Goal: Information Seeking & Learning: Learn about a topic

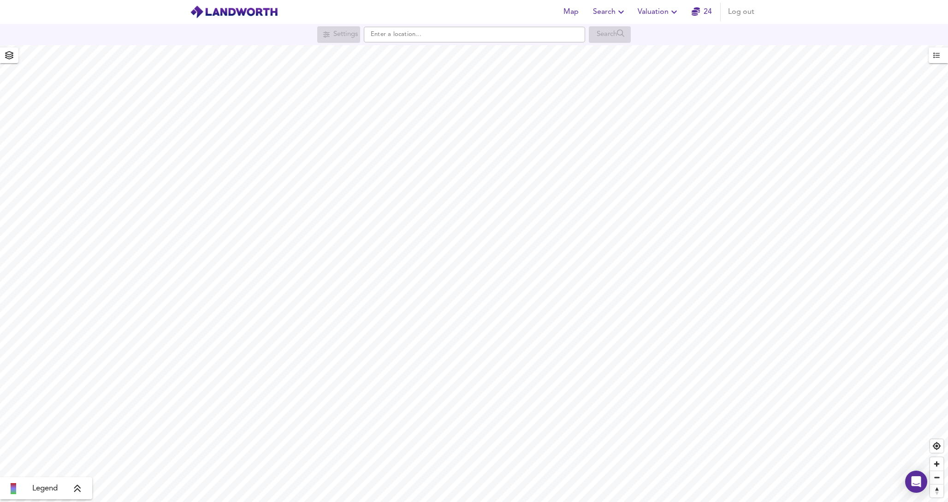
click at [659, 21] on button "Valuation" at bounding box center [658, 12] width 49 height 18
click at [667, 50] on li "Valuation Report History" at bounding box center [658, 49] width 110 height 17
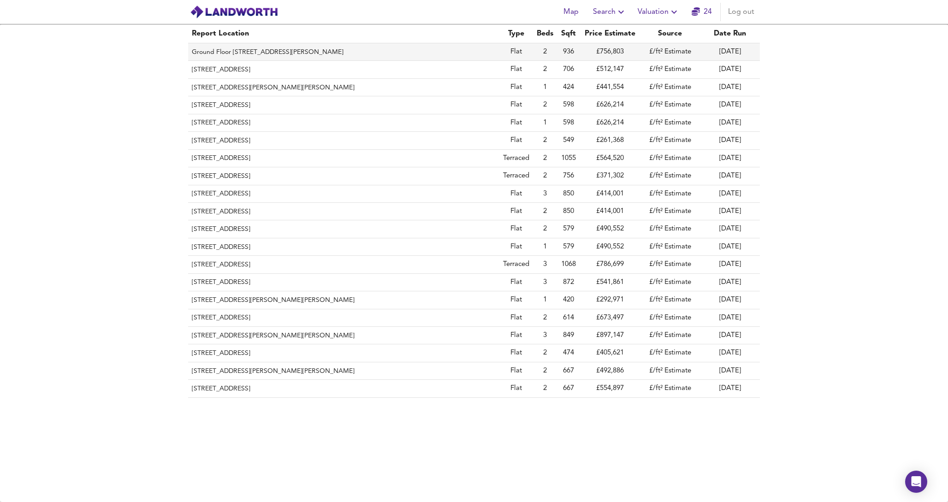
click at [384, 53] on th "Ground Floor [STREET_ADDRESS][PERSON_NAME]" at bounding box center [343, 52] width 311 height 18
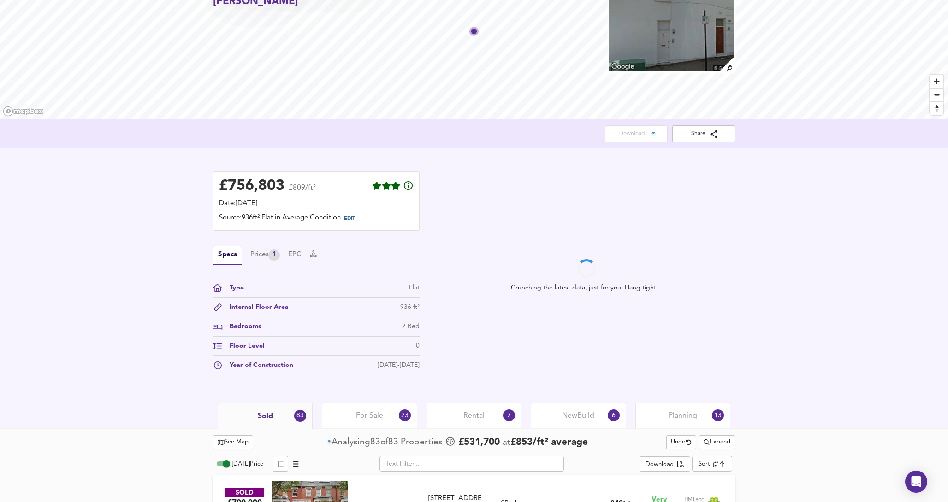
scroll to position [157, 0]
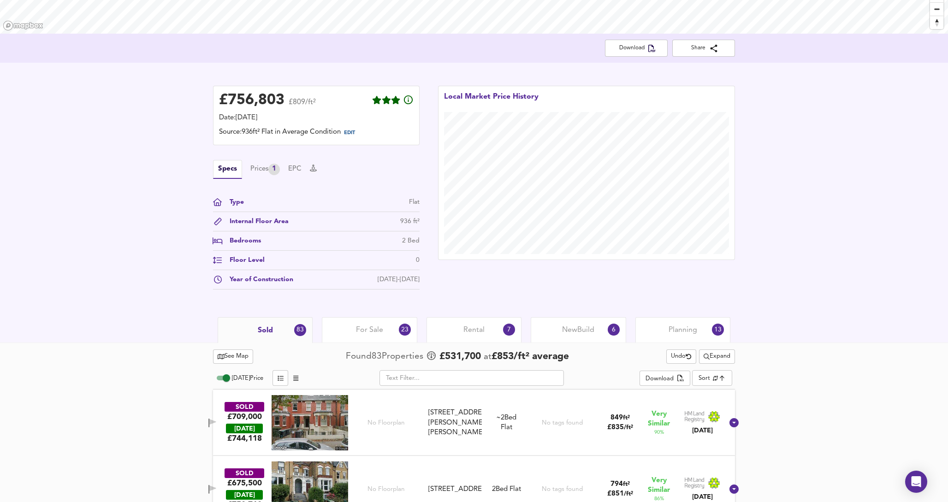
click at [476, 329] on span "Rental" at bounding box center [473, 330] width 21 height 10
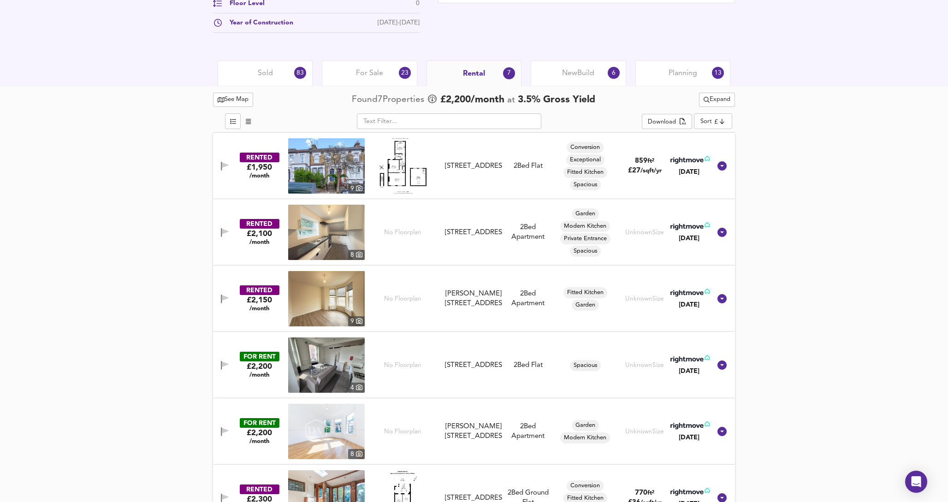
scroll to position [415, 0]
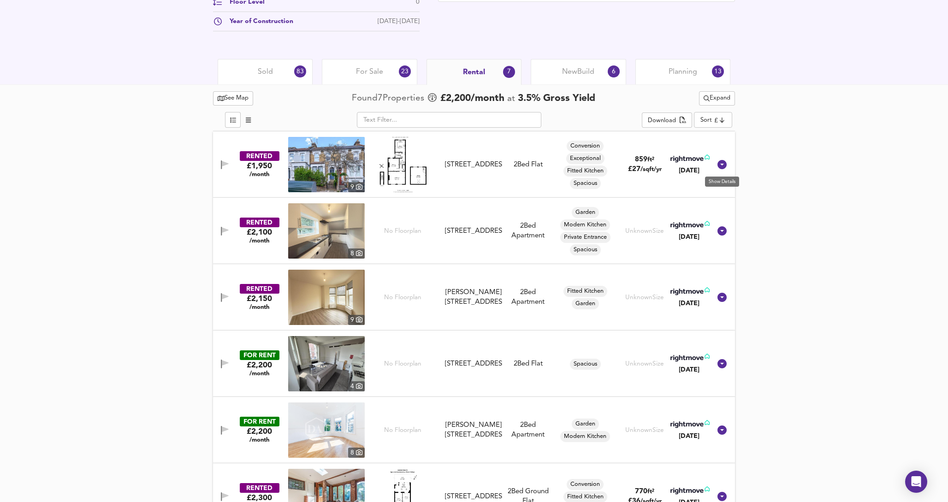
click at [725, 167] on icon at bounding box center [721, 164] width 11 height 11
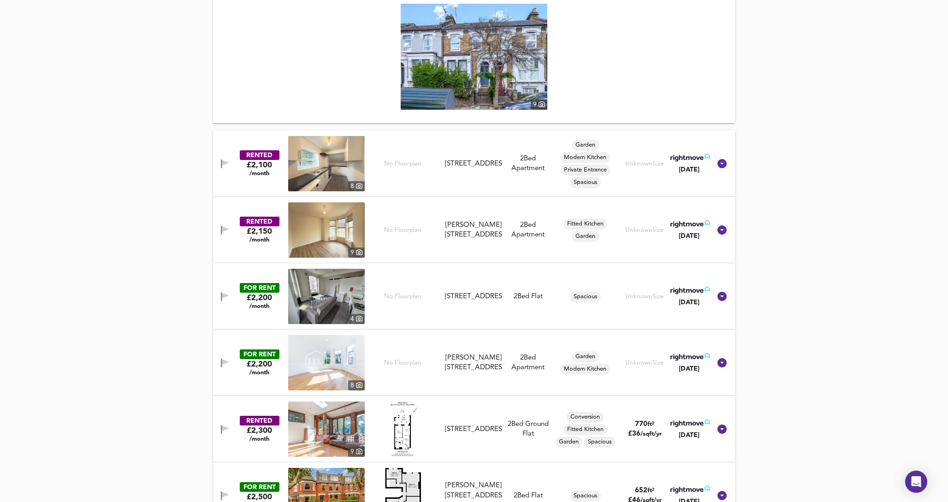
scroll to position [714, 0]
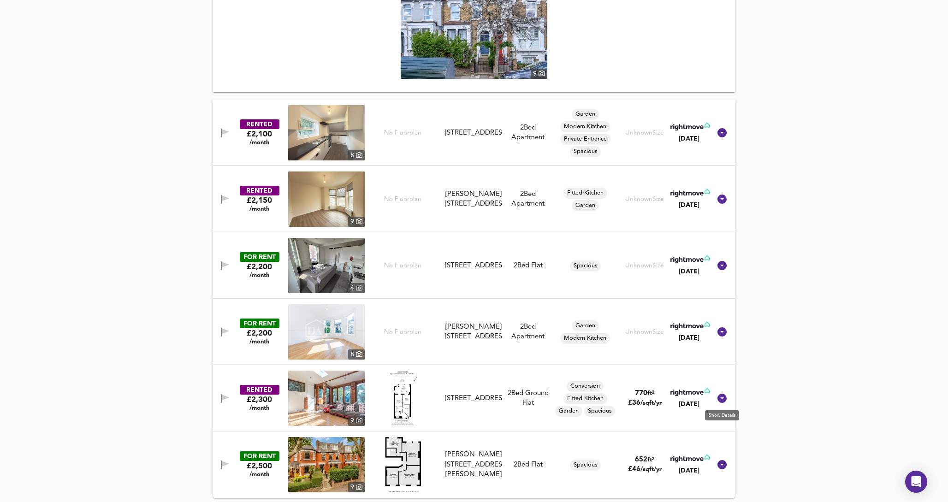
click at [724, 398] on icon at bounding box center [721, 398] width 9 height 9
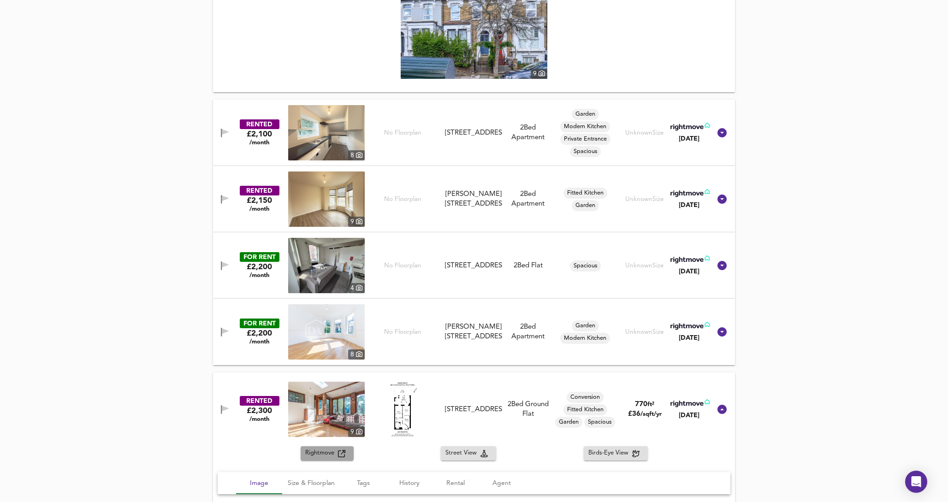
click at [316, 458] on button "Rightmove" at bounding box center [327, 453] width 53 height 14
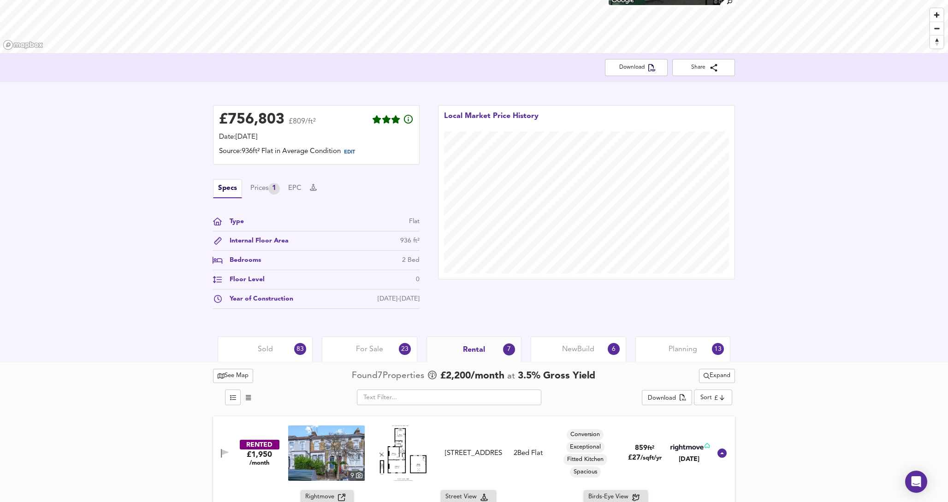
scroll to position [142, 0]
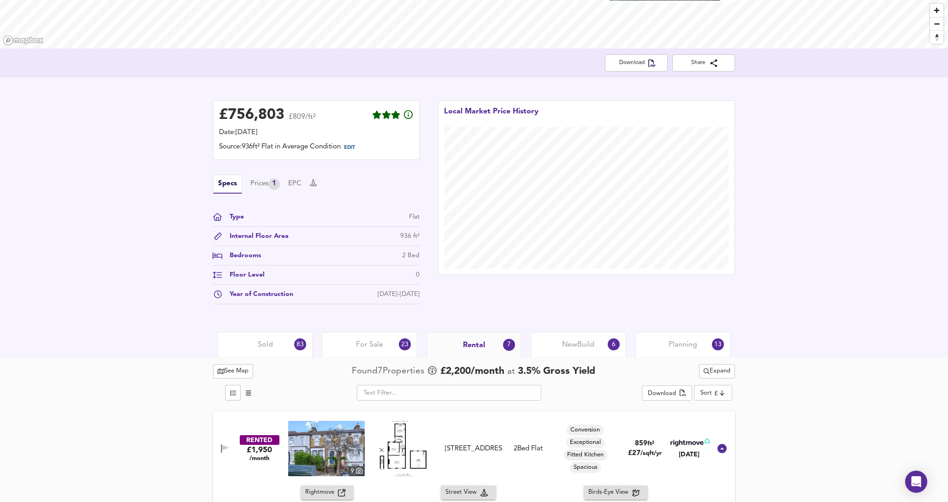
click at [285, 351] on div "Sold 83" at bounding box center [265, 344] width 95 height 25
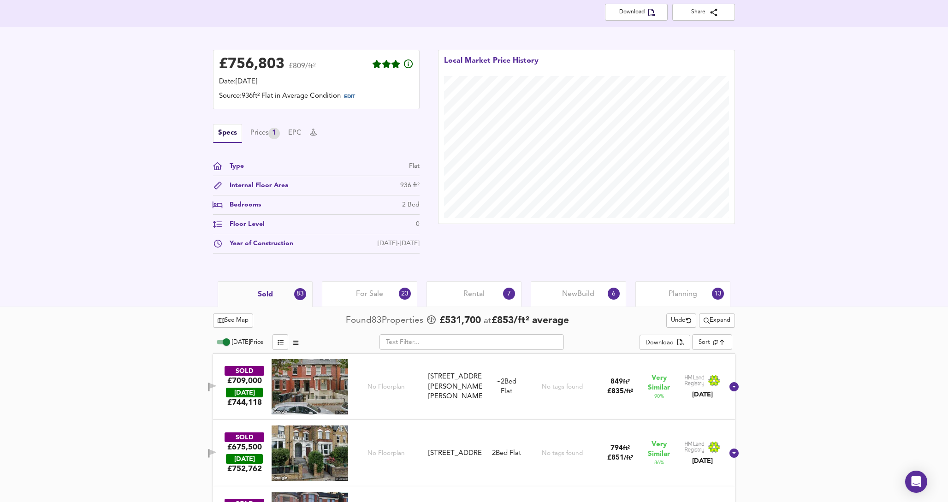
scroll to position [199, 0]
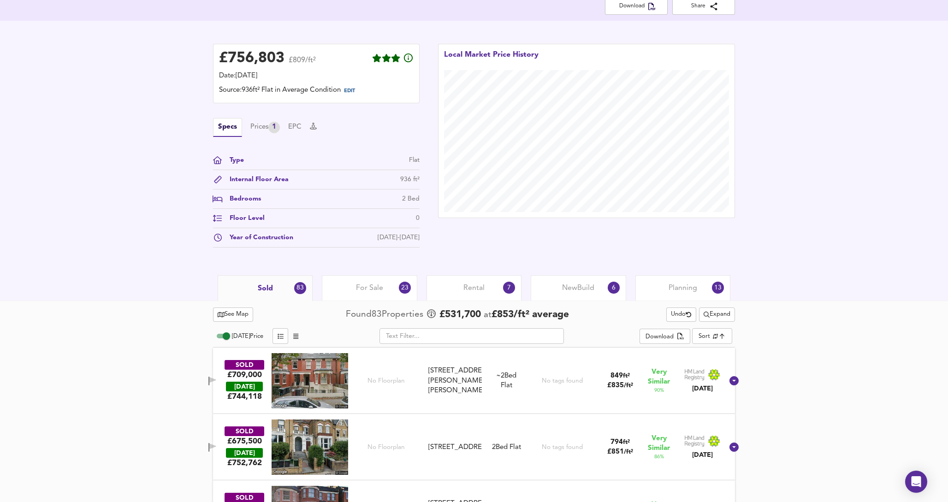
click at [709, 316] on span "Expand" at bounding box center [716, 314] width 27 height 11
click at [600, 341] on div "​" at bounding box center [472, 336] width 336 height 16
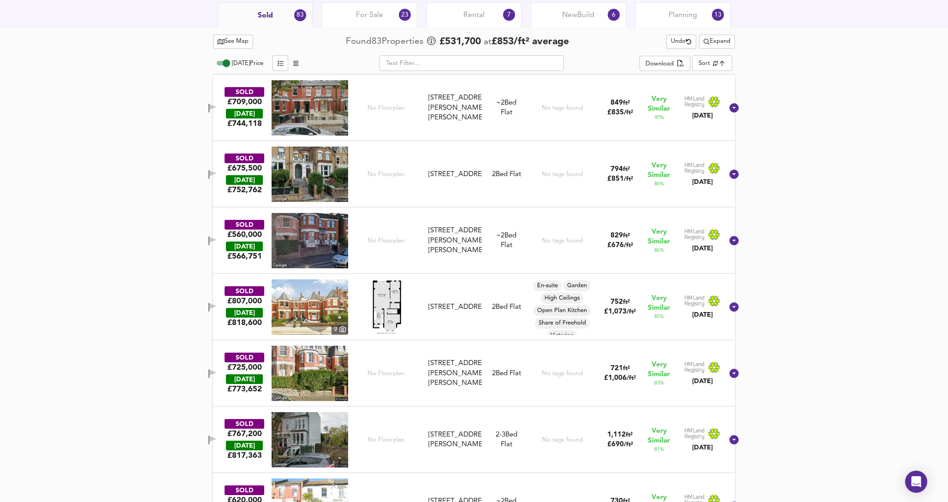
scroll to position [476, 0]
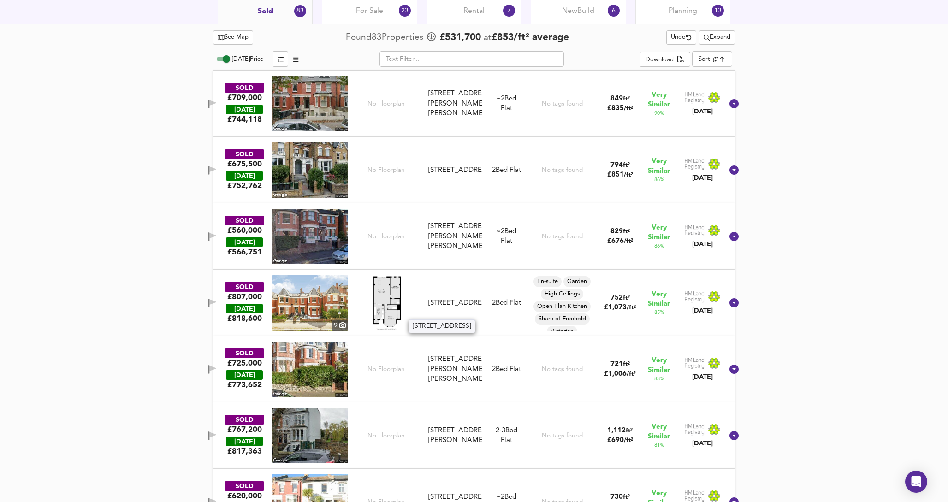
click at [462, 298] on div "[STREET_ADDRESS]" at bounding box center [454, 303] width 53 height 10
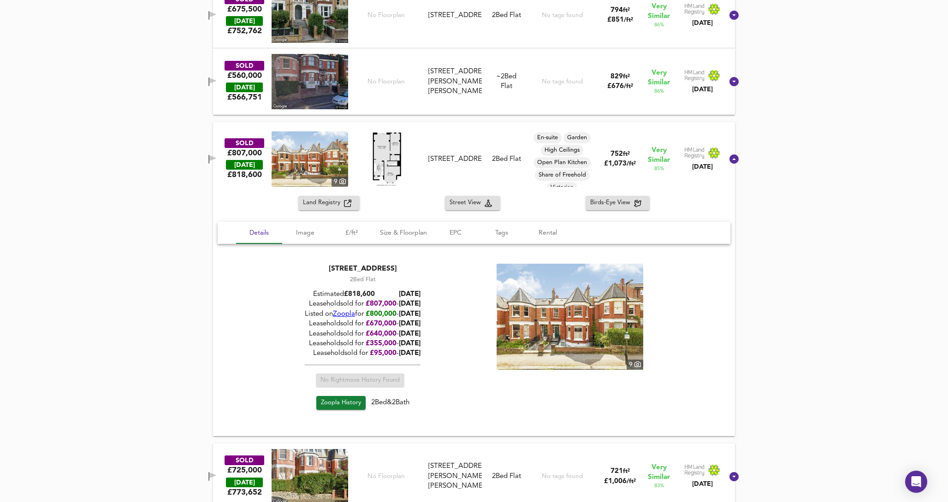
scroll to position [637, 0]
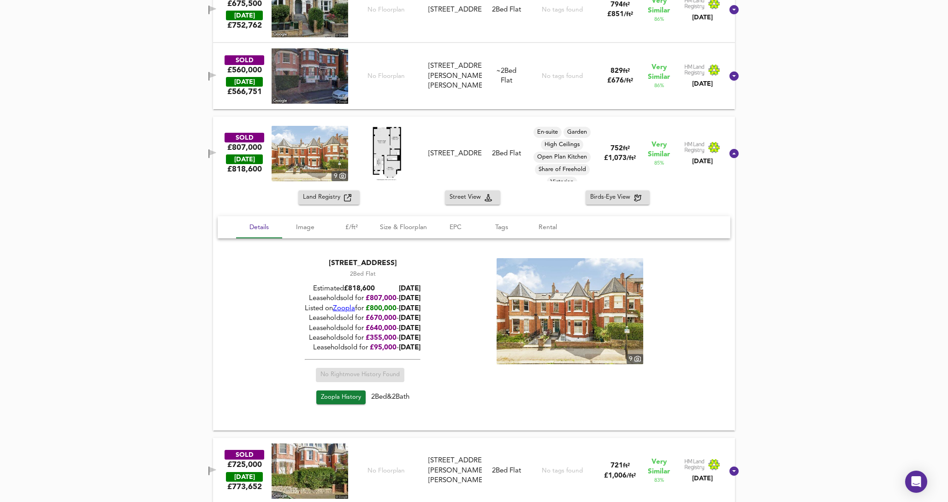
click at [344, 395] on span "Zoopla History" at bounding box center [341, 397] width 40 height 11
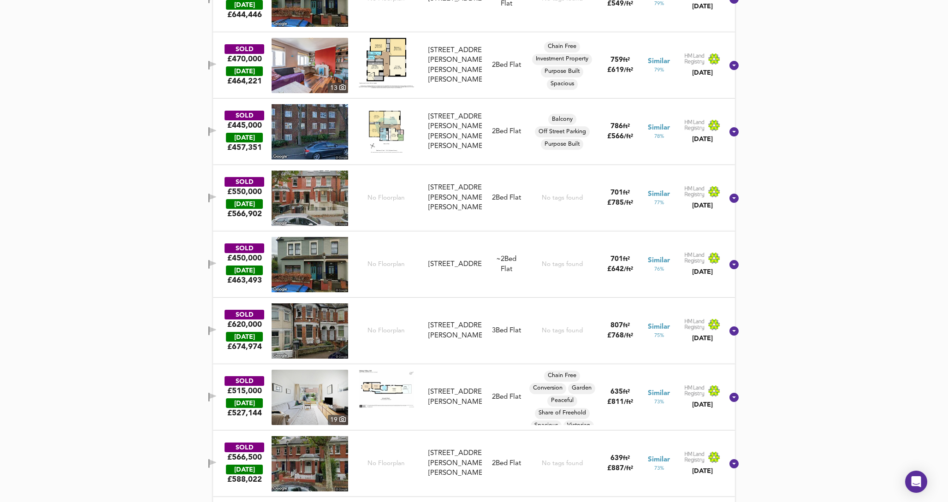
scroll to position [1508, 0]
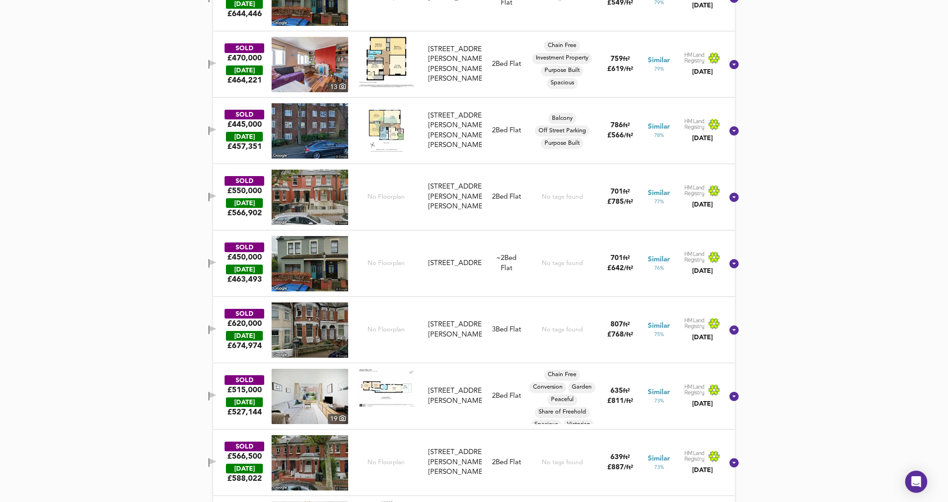
click at [466, 405] on div "[STREET_ADDRESS][PERSON_NAME]" at bounding box center [454, 396] width 53 height 20
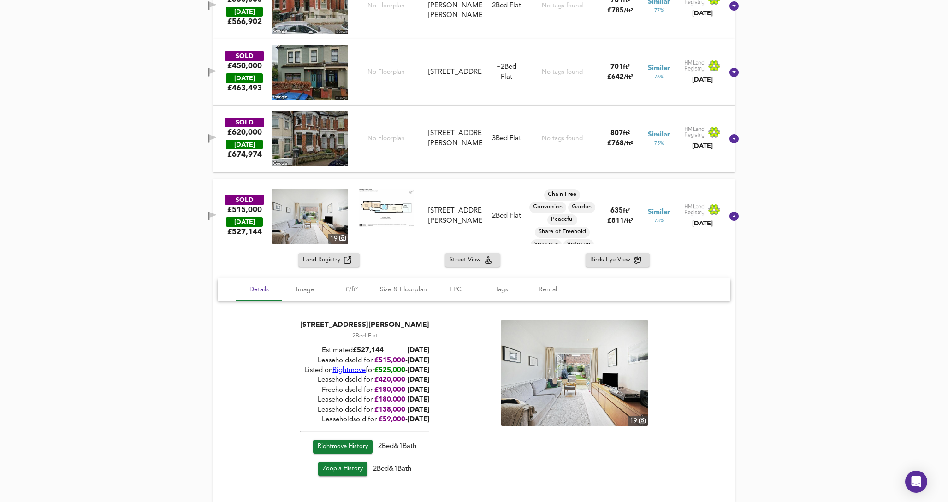
scroll to position [1700, 0]
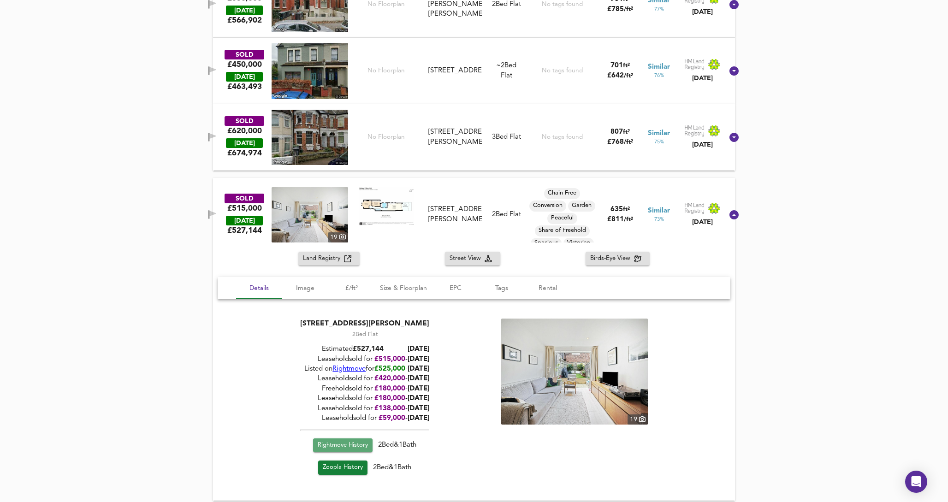
click at [357, 448] on span "Rightmove History" at bounding box center [343, 445] width 50 height 11
click at [355, 470] on span "Zoopla History" at bounding box center [343, 468] width 40 height 11
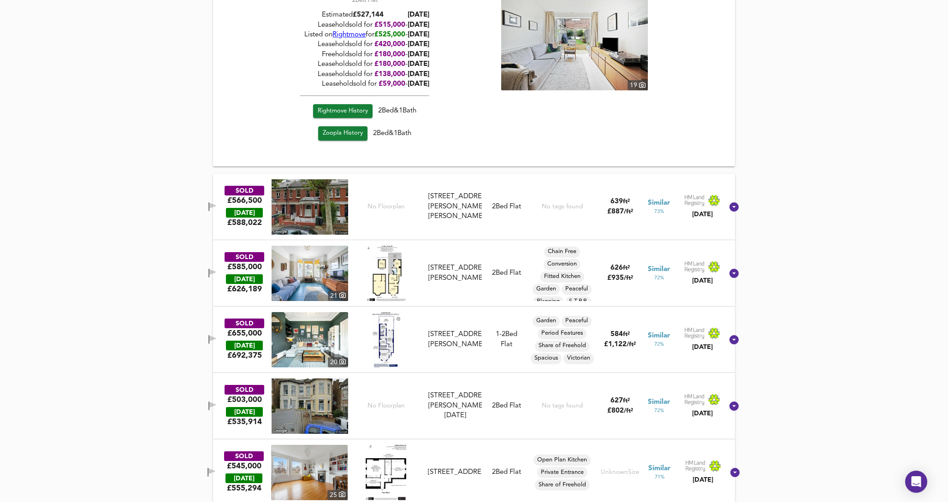
scroll to position [2035, 0]
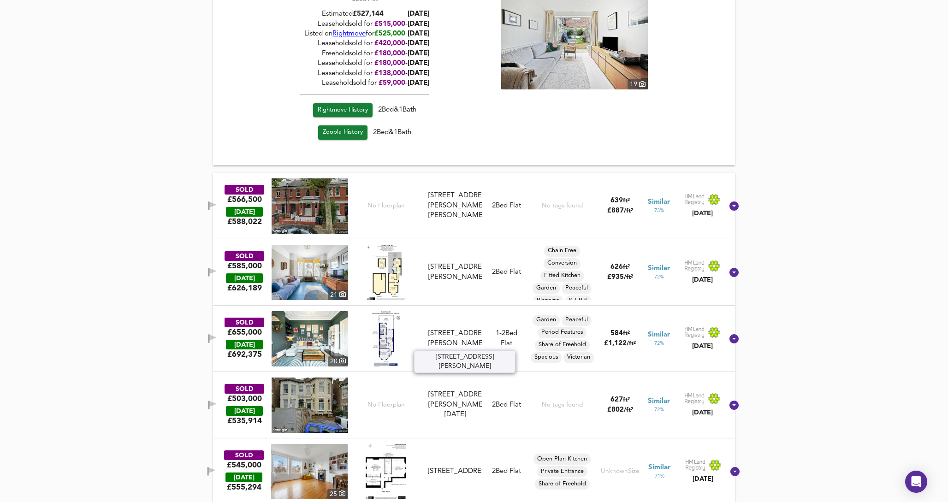
click at [453, 337] on div "[STREET_ADDRESS][PERSON_NAME]" at bounding box center [454, 339] width 53 height 20
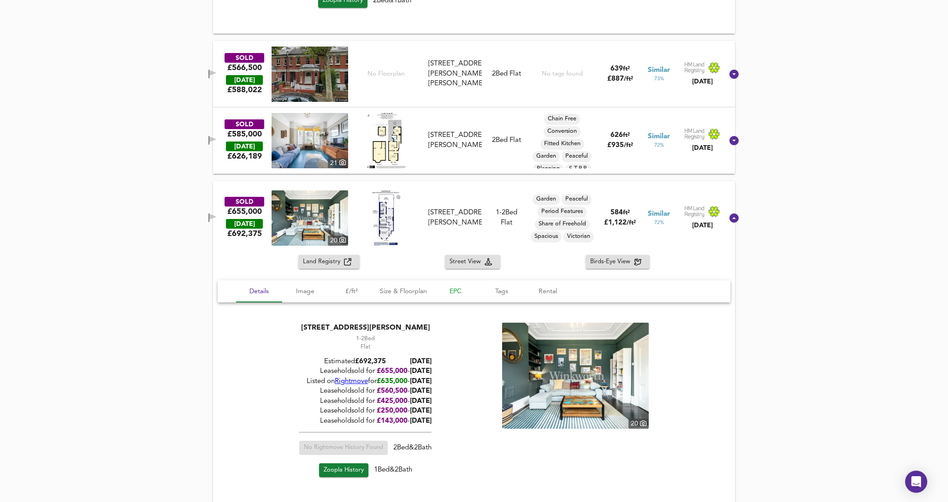
scroll to position [2193, 0]
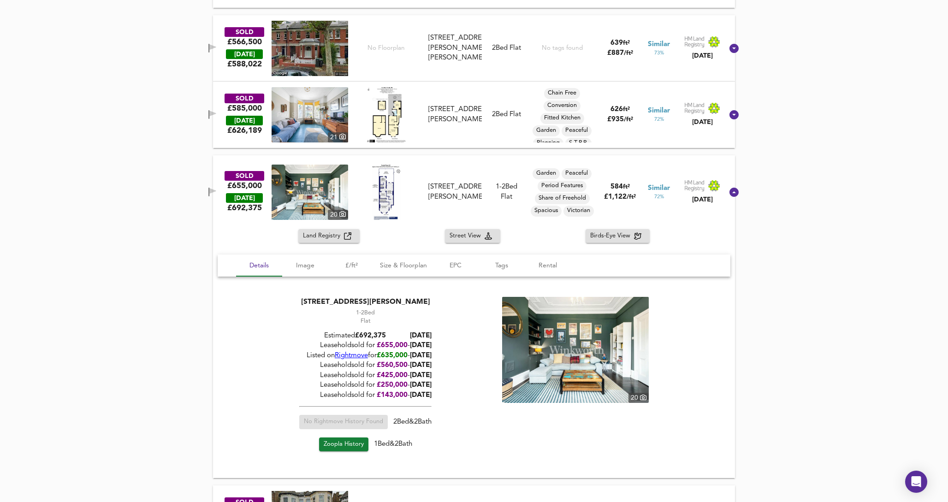
click at [363, 442] on link "Zoopla History" at bounding box center [343, 444] width 49 height 14
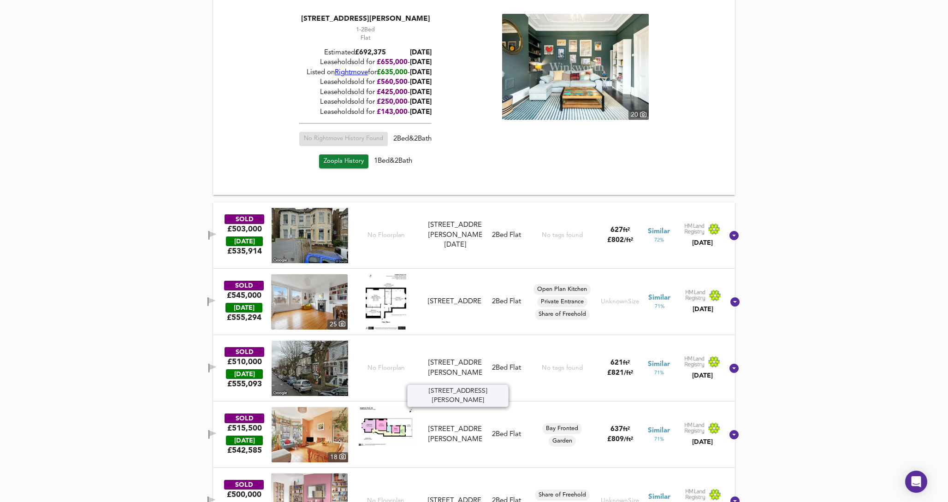
scroll to position [2476, 0]
click at [470, 316] on div "SOLD £545,000 [DATE] £ 555,294 [GEOGRAPHIC_DATA][STREET_ADDRESS][STREET_ADDRESS…" at bounding box center [463, 301] width 522 height 55
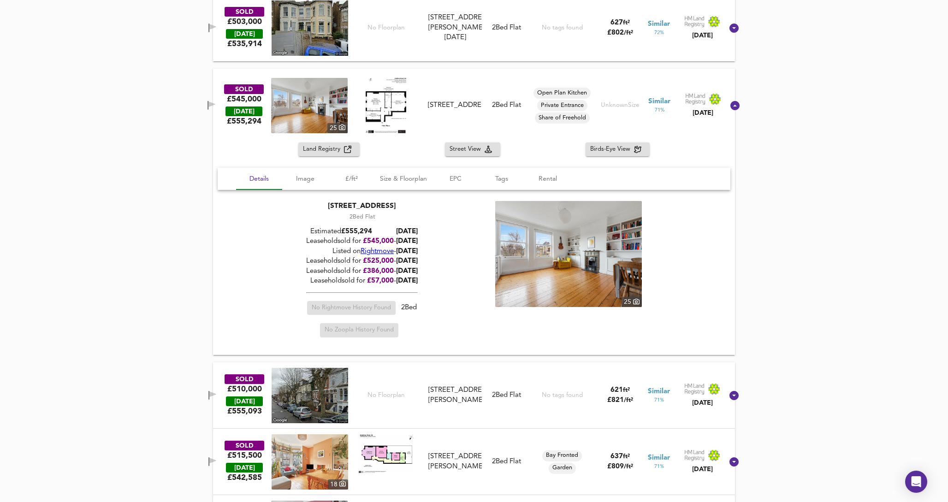
scroll to position [2712, 0]
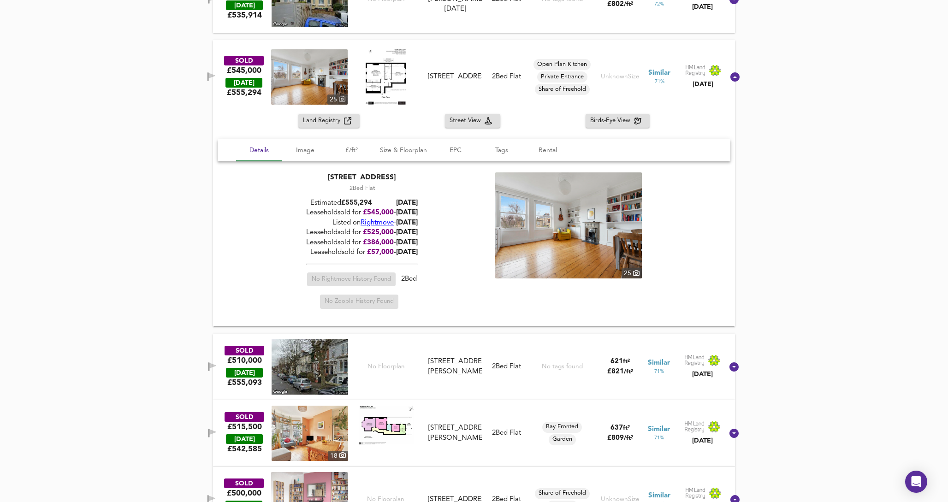
click at [537, 243] on img at bounding box center [568, 225] width 147 height 106
click at [372, 219] on span "Rightmove" at bounding box center [376, 222] width 33 height 7
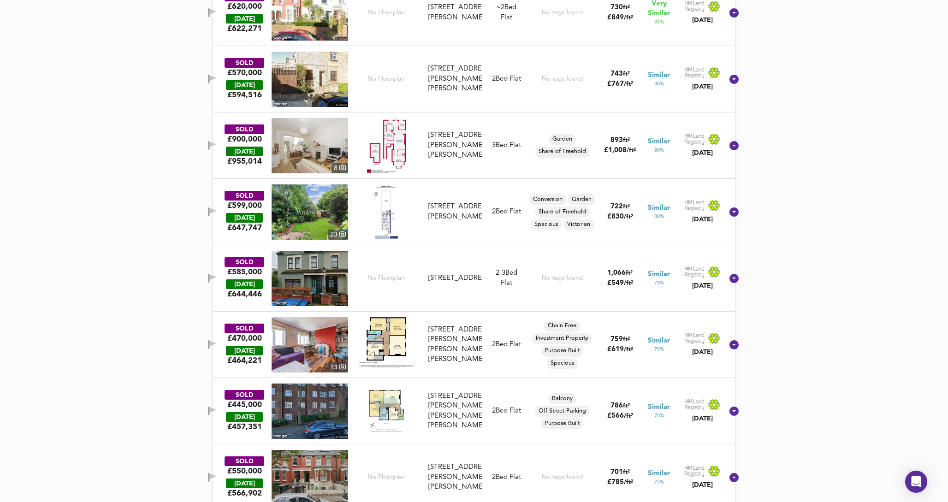
scroll to position [1230, 0]
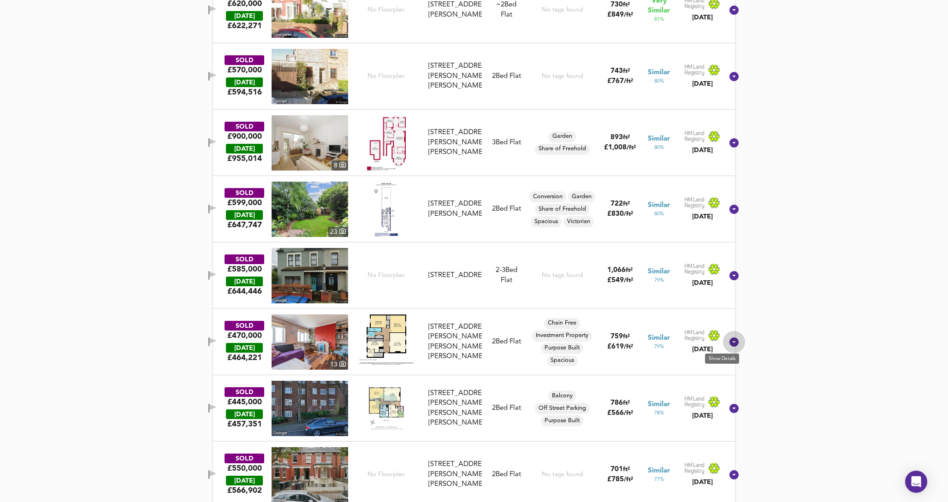
click at [729, 342] on icon at bounding box center [733, 341] width 9 height 9
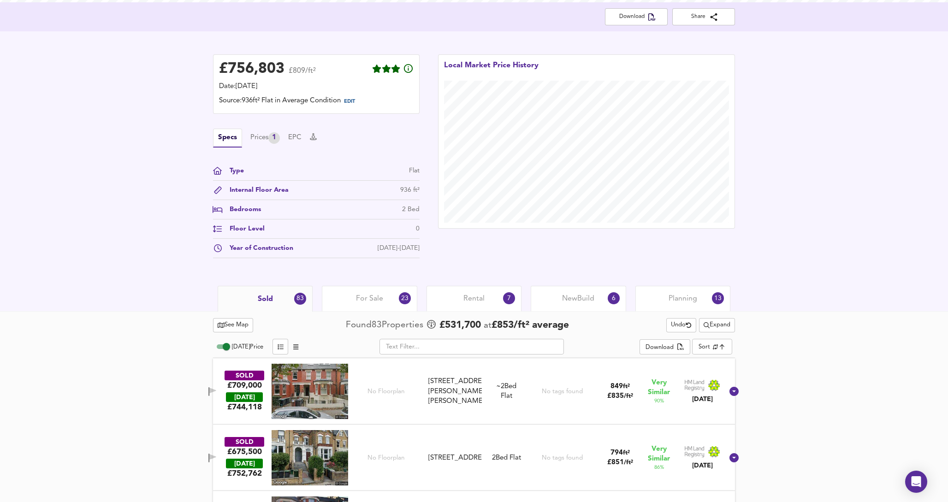
scroll to position [190, 0]
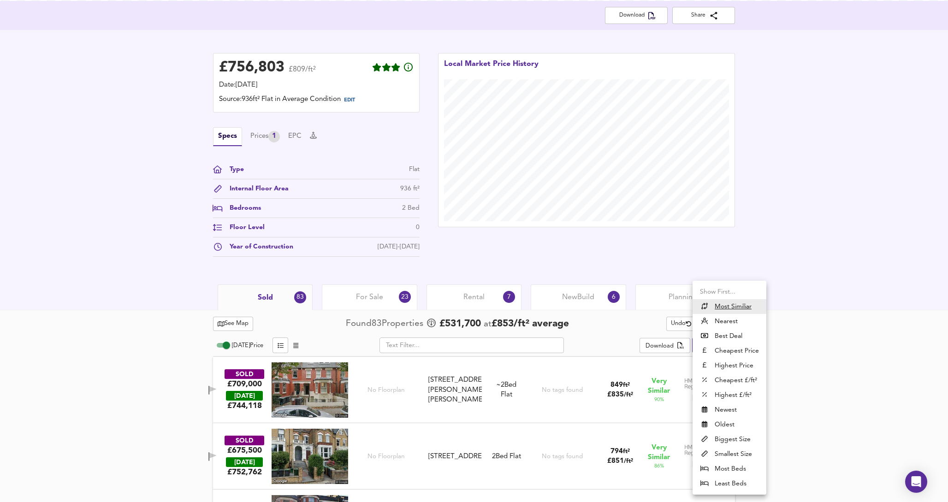
click at [710, 312] on body "Map Search Valuation 24 Log out Ground Floor Flat A, [STREET_ADDRESS][PERSON_NA…" at bounding box center [474, 61] width 948 height 502
click at [731, 440] on li "Biggest Size" at bounding box center [729, 439] width 74 height 15
type input "biggest"
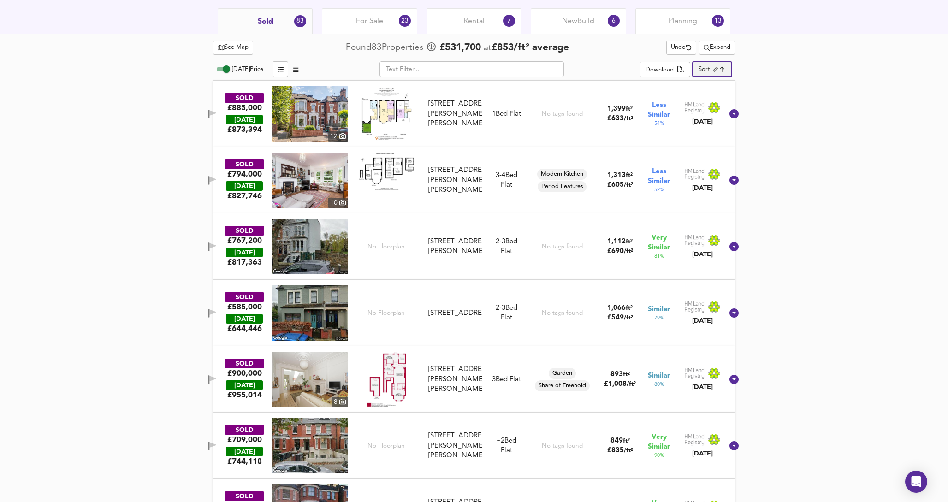
scroll to position [454, 0]
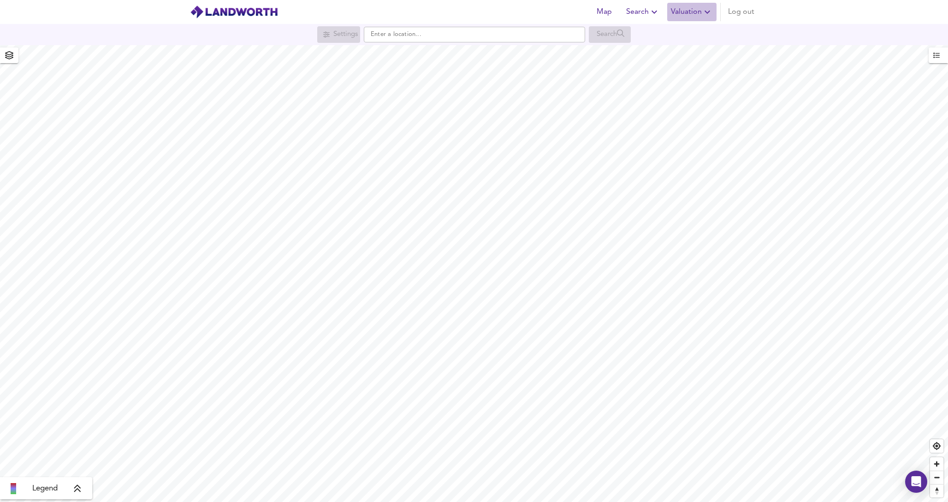
click at [696, 11] on span "Valuation" at bounding box center [692, 12] width 42 height 13
click at [676, 53] on li "Valuation Report History" at bounding box center [658, 49] width 110 height 17
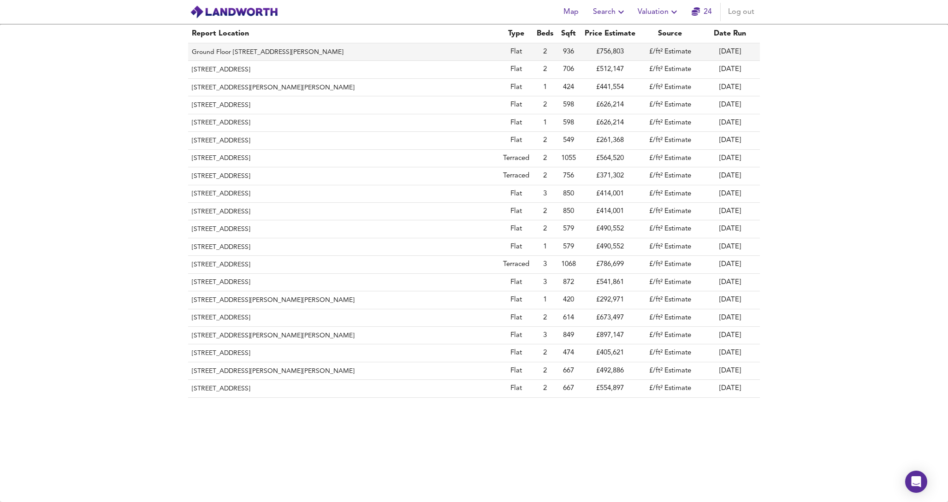
click at [418, 58] on th "Ground Floor [STREET_ADDRESS][PERSON_NAME]" at bounding box center [343, 52] width 311 height 18
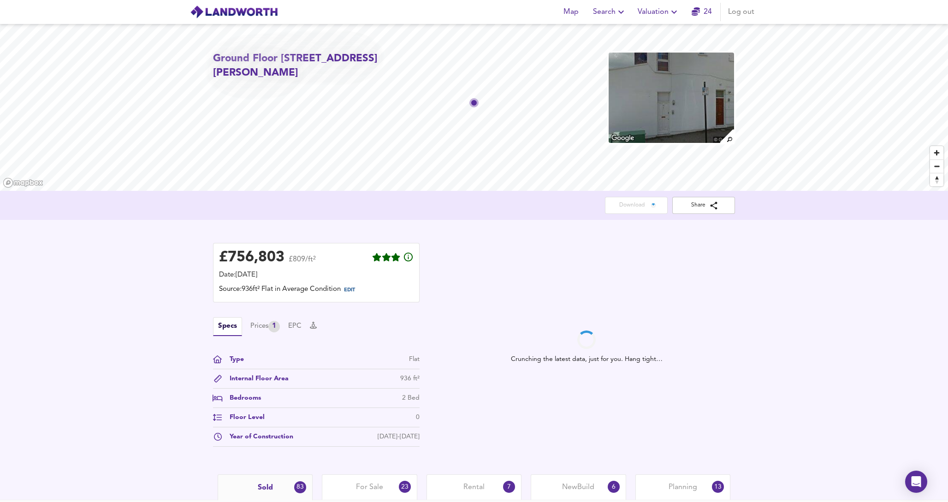
scroll to position [57, 0]
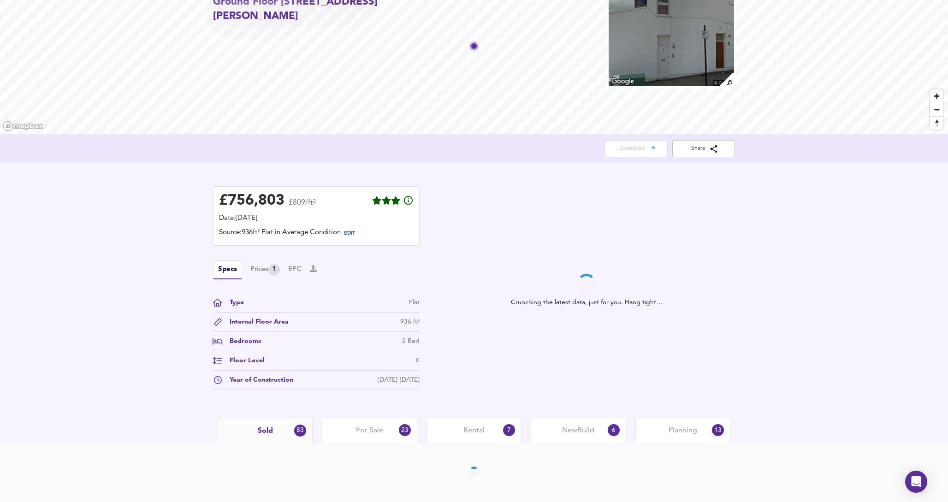
click at [473, 435] on span "Rental" at bounding box center [473, 430] width 21 height 10
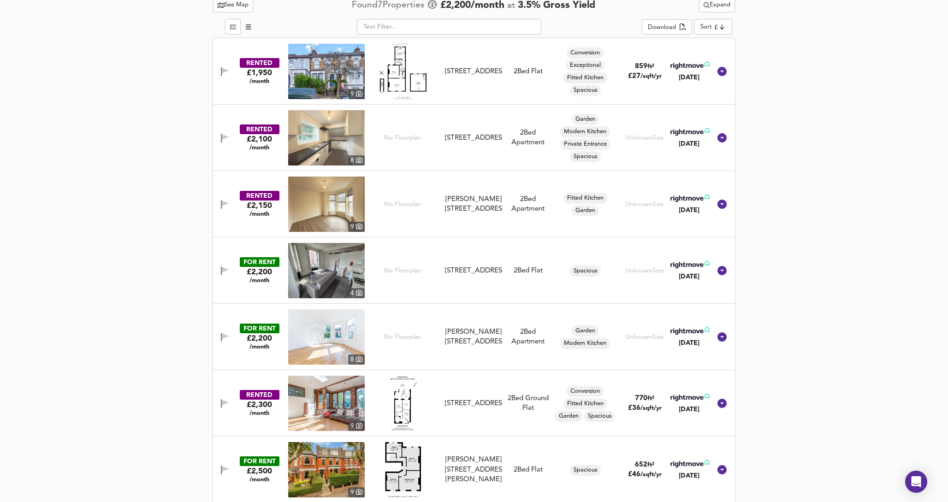
scroll to position [514, 0]
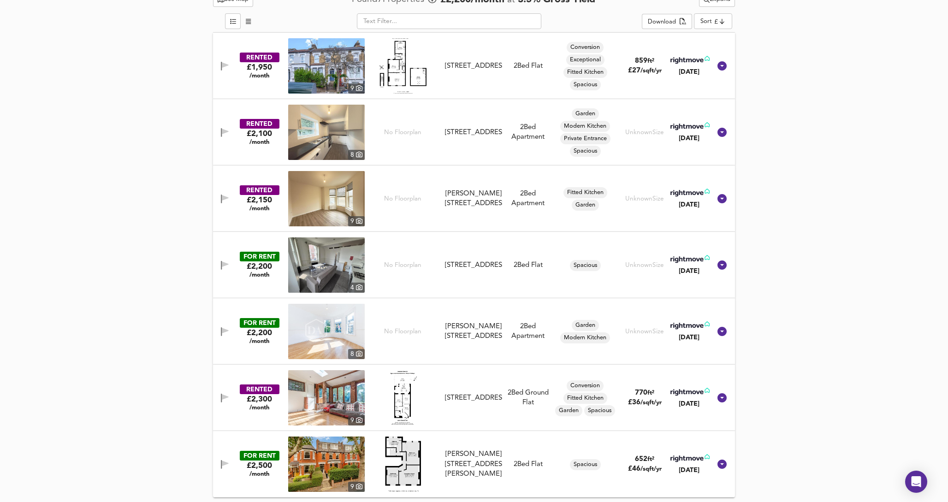
click at [483, 463] on div "[PERSON_NAME][STREET_ADDRESS][PERSON_NAME]" at bounding box center [474, 463] width 58 height 29
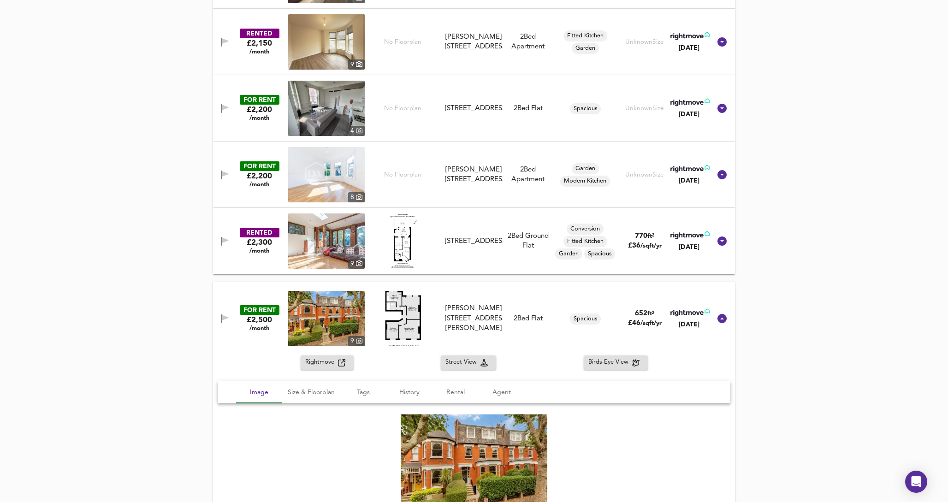
scroll to position [681, 0]
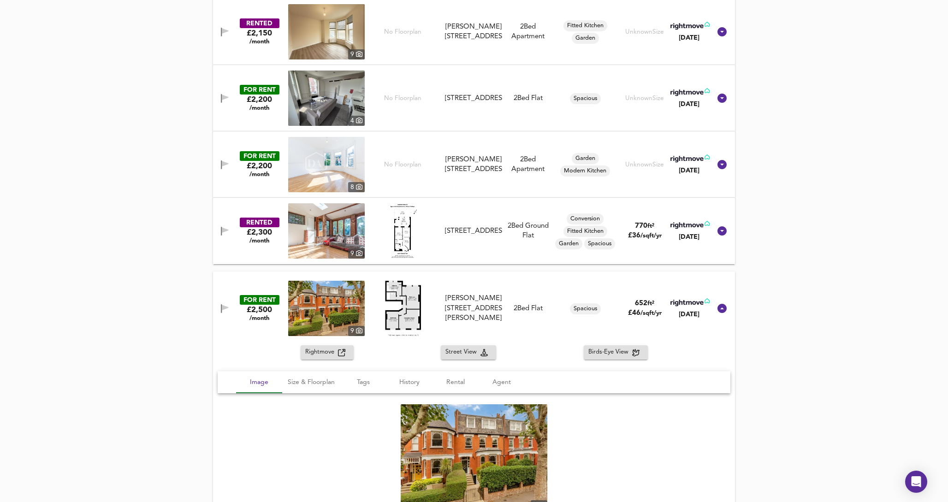
click at [344, 359] on button "Rightmove" at bounding box center [327, 352] width 53 height 14
